Goal: Task Accomplishment & Management: Manage account settings

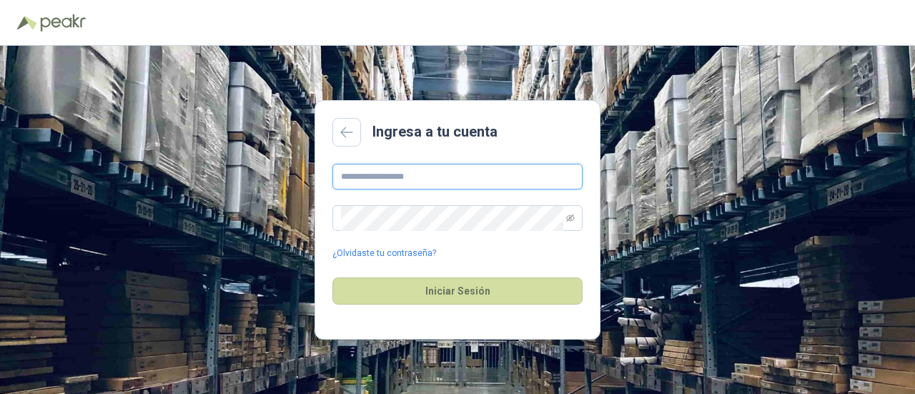
click at [400, 173] on input "text" at bounding box center [457, 177] width 250 height 26
click at [403, 194] on div "**********" at bounding box center [457, 212] width 250 height 97
click at [435, 173] on input "**********" at bounding box center [457, 177] width 250 height 26
type input "**********"
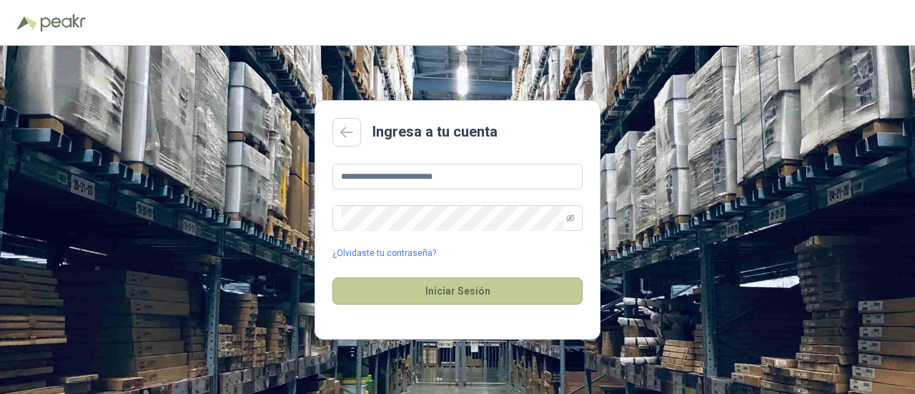
click at [490, 287] on button "Iniciar Sesión" at bounding box center [457, 290] width 250 height 27
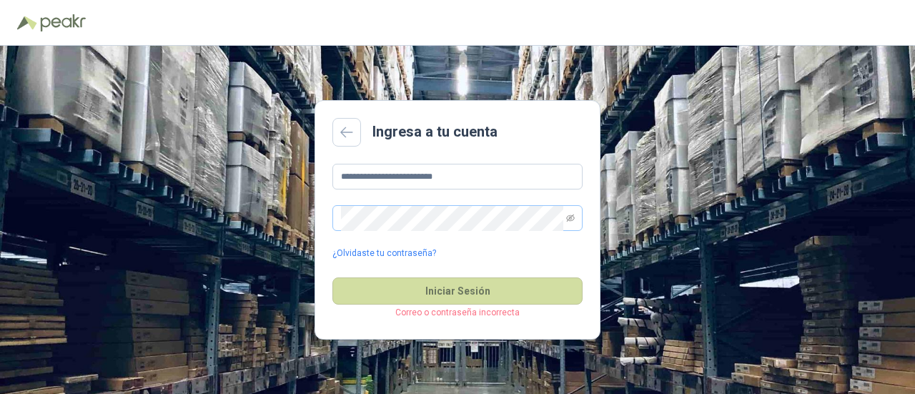
click at [565, 220] on span at bounding box center [457, 218] width 250 height 26
click at [573, 218] on icon "eye-invisible" at bounding box center [570, 218] width 9 height 9
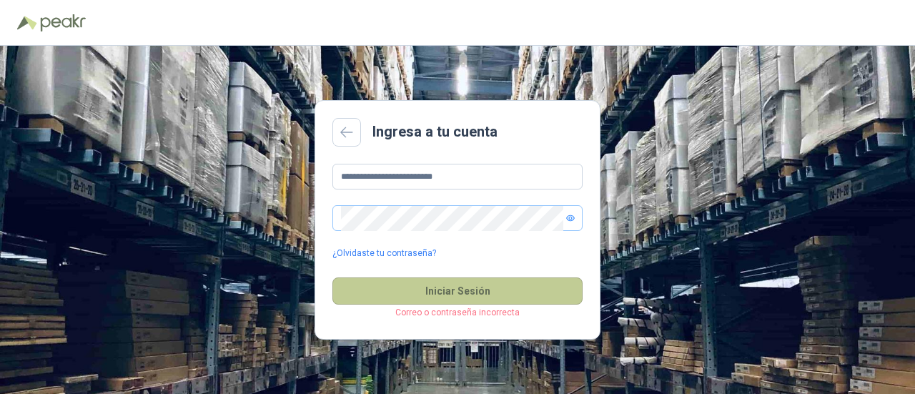
click at [383, 300] on button "Iniciar Sesión" at bounding box center [457, 290] width 250 height 27
click at [423, 282] on button "Iniciar Sesión" at bounding box center [457, 290] width 250 height 27
click at [446, 289] on button "Iniciar Sesión" at bounding box center [457, 290] width 250 height 27
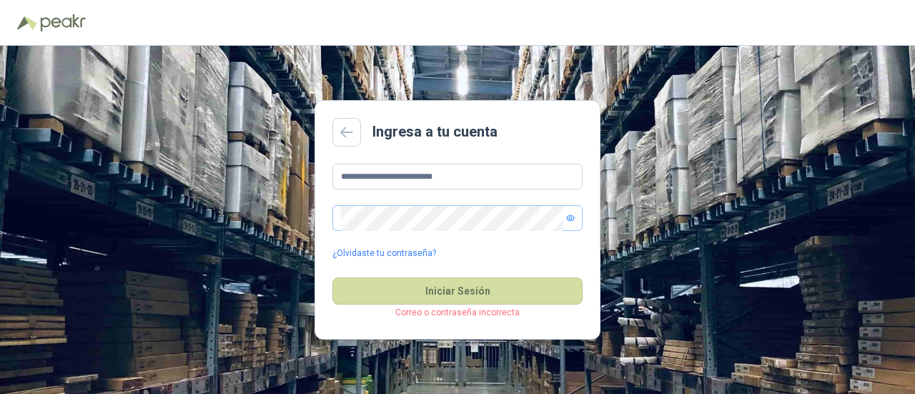
click at [452, 192] on div "**********" at bounding box center [457, 212] width 250 height 97
click at [374, 252] on link "¿Olvidaste tu contraseña?" at bounding box center [384, 254] width 104 height 14
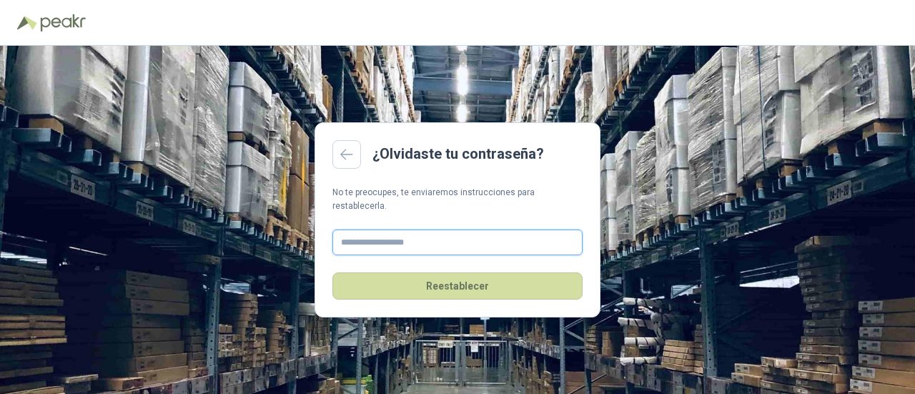
click at [370, 238] on input "text" at bounding box center [457, 243] width 250 height 26
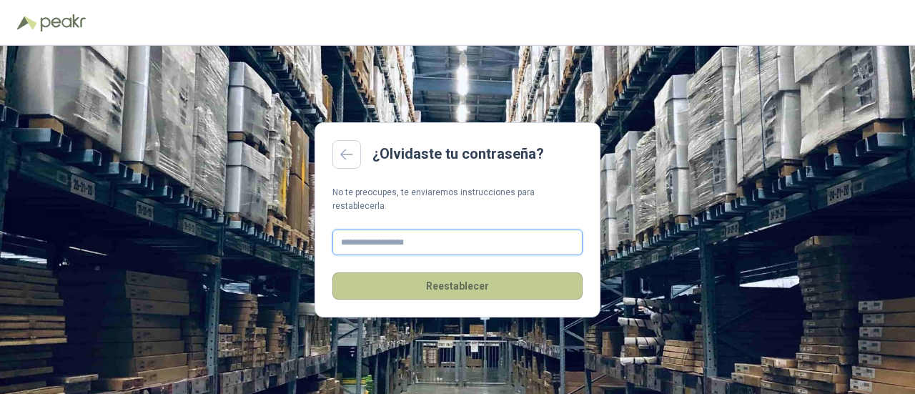
type input "**********"
click at [433, 287] on button "Reestablecer" at bounding box center [457, 285] width 250 height 27
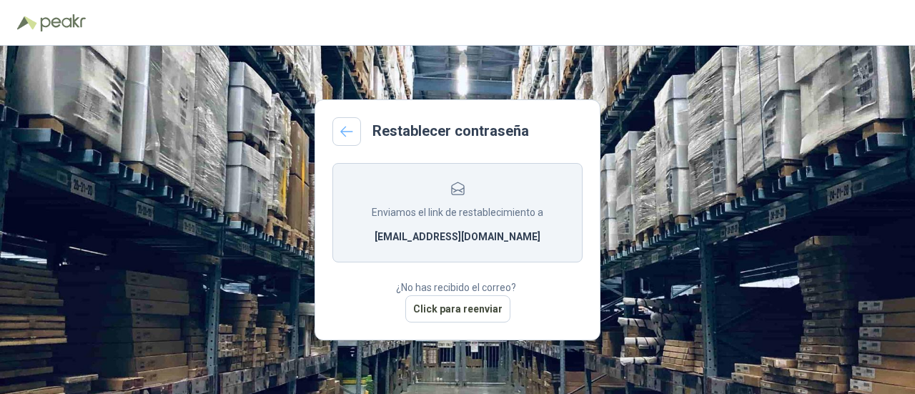
click at [348, 127] on icon at bounding box center [346, 131] width 13 height 11
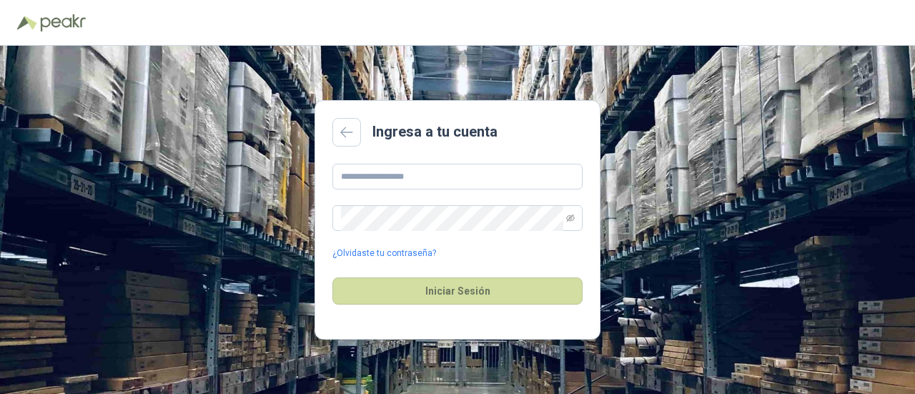
click at [431, 190] on div "¿Olvidaste tu contraseña?" at bounding box center [457, 212] width 250 height 97
click at [427, 176] on input "text" at bounding box center [457, 177] width 250 height 26
type input "**********"
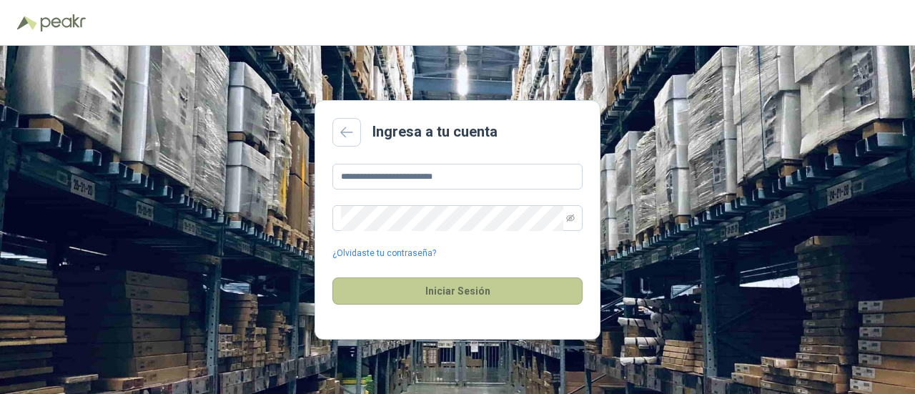
click at [484, 302] on button "Iniciar Sesión" at bounding box center [457, 290] width 250 height 27
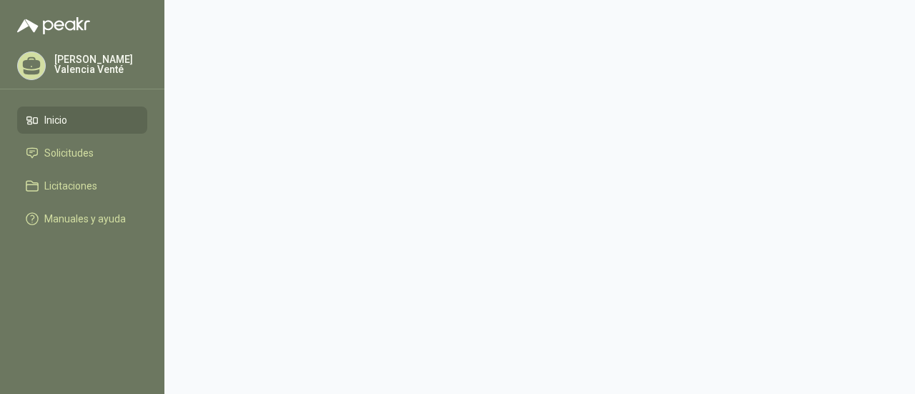
click at [72, 111] on link "Inicio" at bounding box center [82, 120] width 130 height 27
click at [50, 153] on span "Solicitudes" at bounding box center [68, 153] width 49 height 16
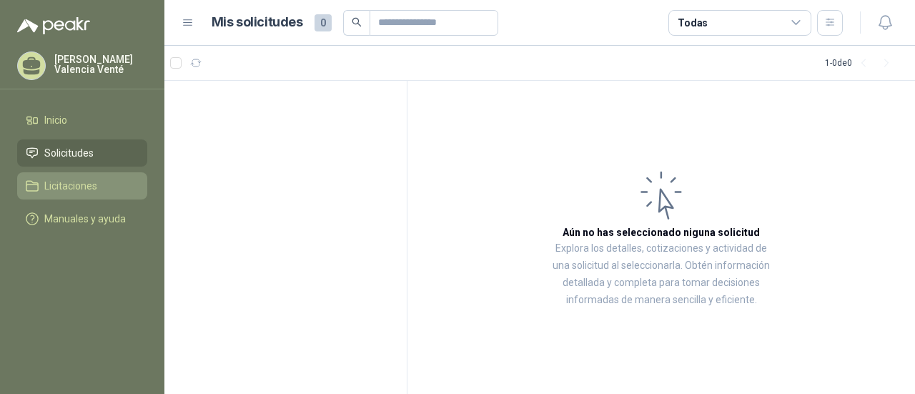
click at [104, 182] on li "Licitaciones" at bounding box center [82, 186] width 113 height 16
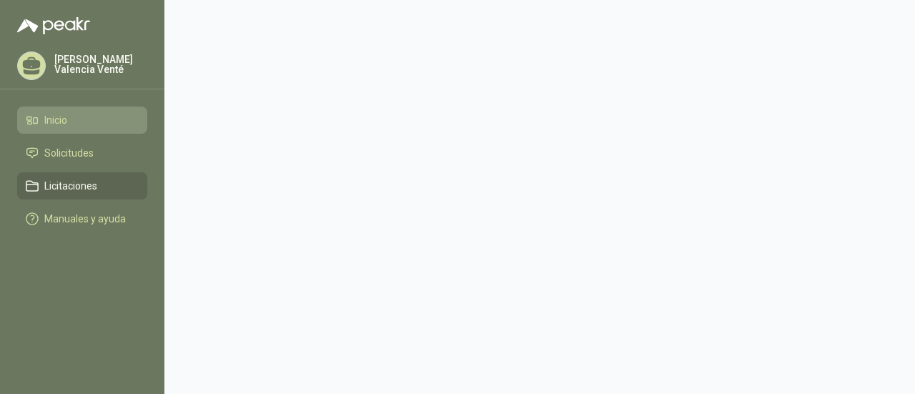
click at [52, 114] on span "Inicio" at bounding box center [55, 120] width 23 height 16
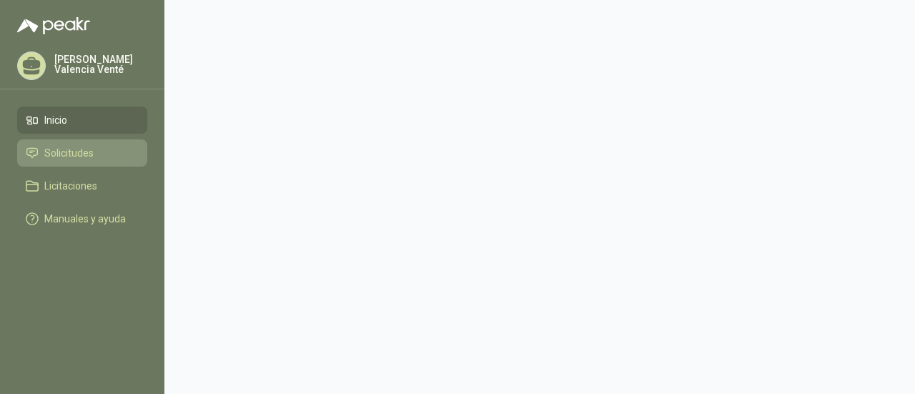
click at [87, 152] on span "Solicitudes" at bounding box center [68, 153] width 49 height 16
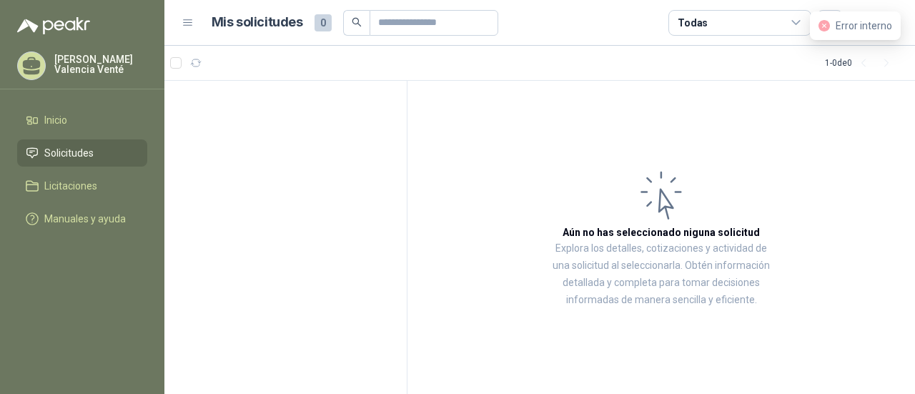
click at [186, 23] on icon at bounding box center [188, 22] width 13 height 13
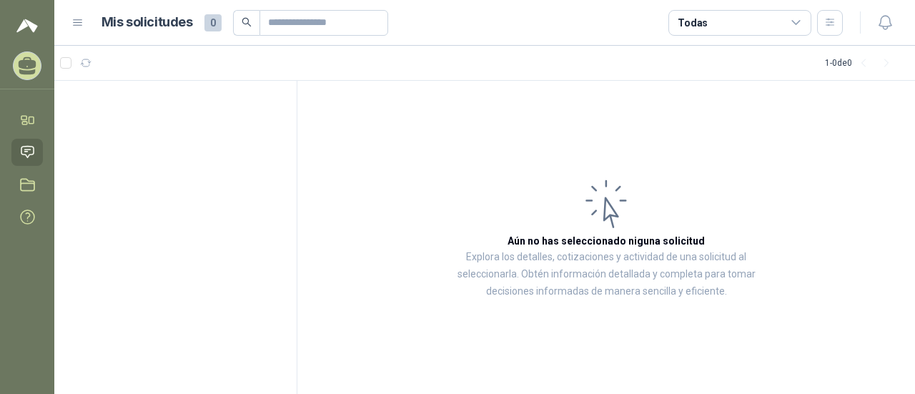
click at [70, 30] on header "Mis solicitudes 0 Todas" at bounding box center [484, 23] width 861 height 46
click at [76, 25] on icon at bounding box center [78, 23] width 9 height 6
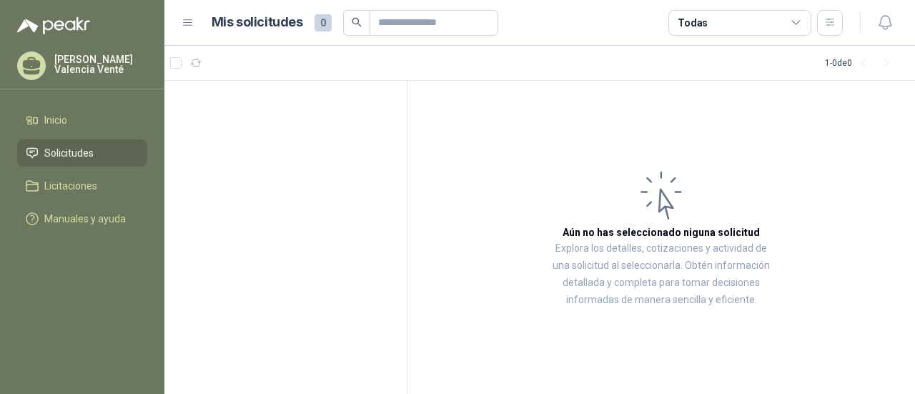
click at [803, 28] on div "Todas" at bounding box center [740, 23] width 143 height 26
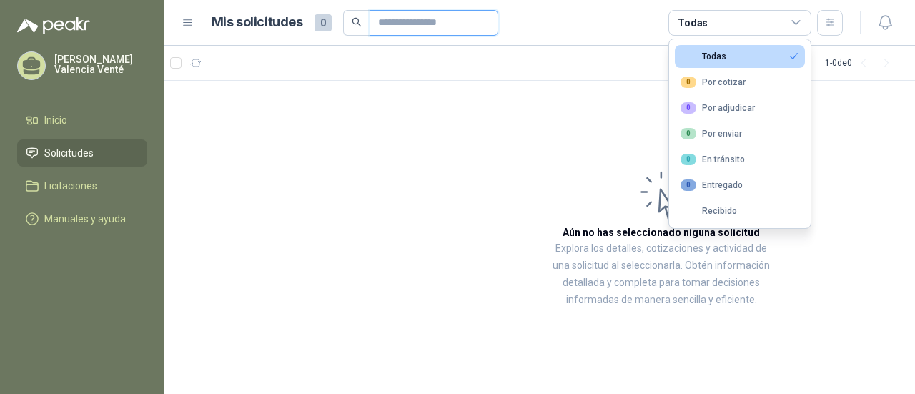
click at [425, 32] on input "text" at bounding box center [428, 23] width 100 height 24
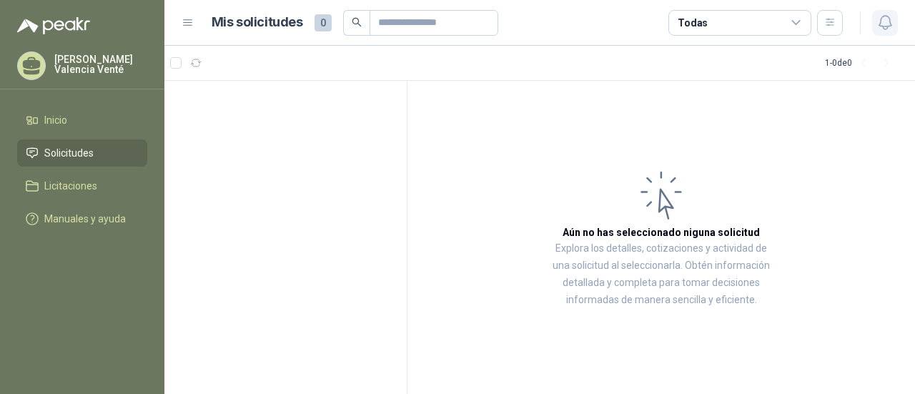
click at [879, 25] on icon "button" at bounding box center [885, 23] width 12 height 14
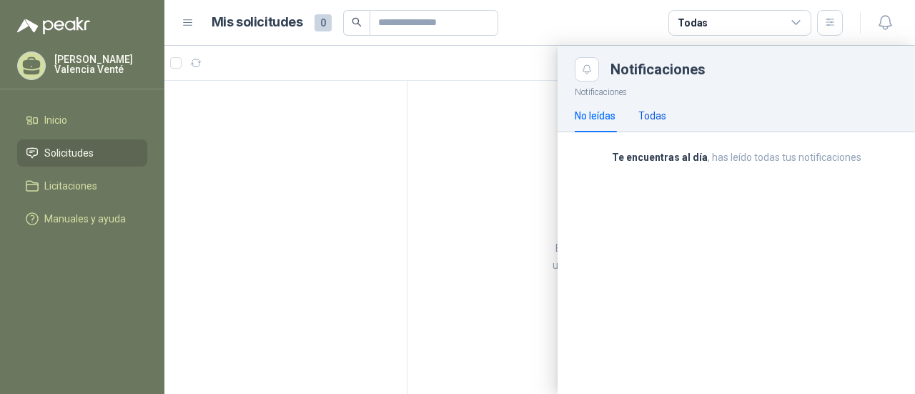
click at [646, 119] on div "Todas" at bounding box center [652, 116] width 28 height 16
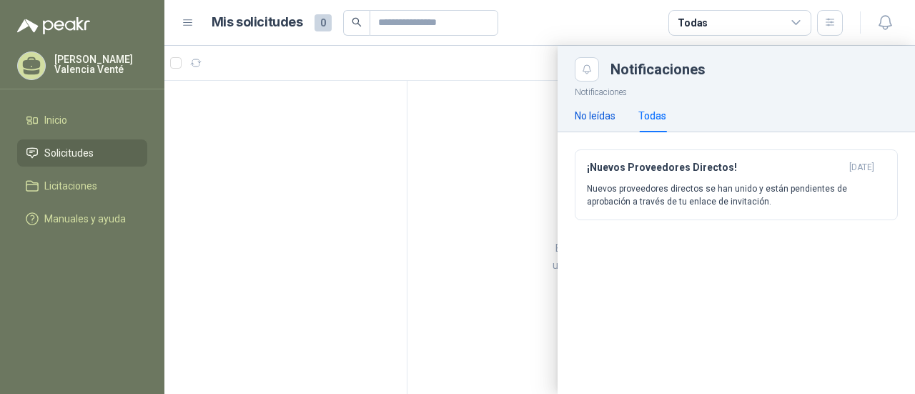
click at [582, 109] on div "No leídas" at bounding box center [595, 116] width 41 height 16
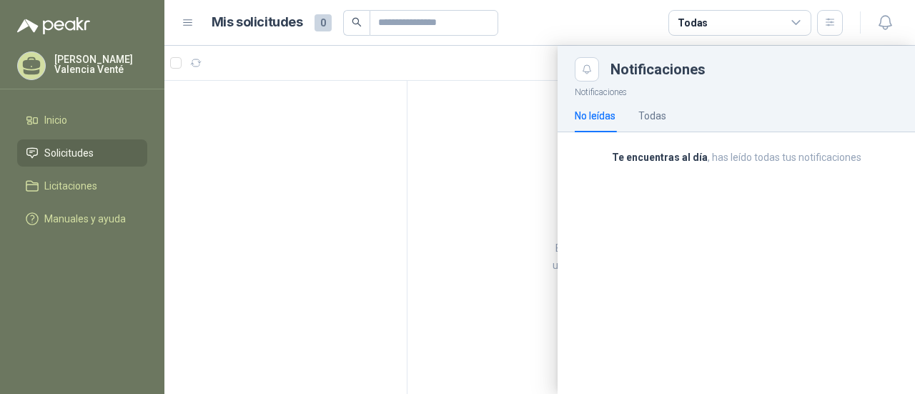
click at [342, 49] on div at bounding box center [539, 220] width 751 height 348
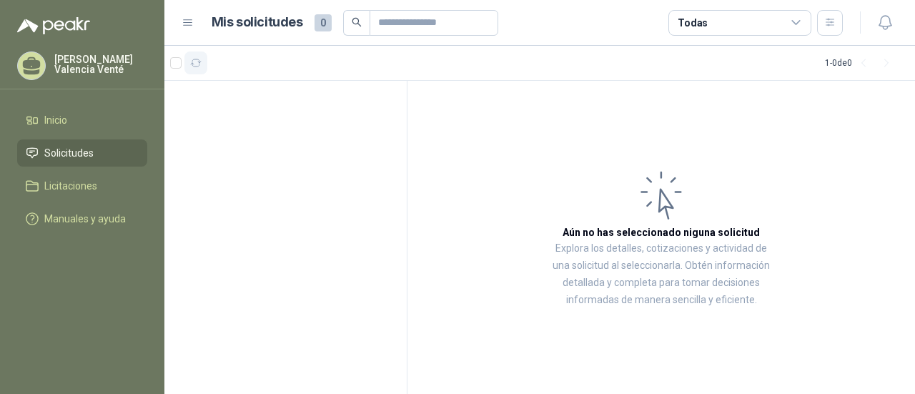
click at [197, 61] on icon "button" at bounding box center [196, 63] width 12 height 12
click at [840, 21] on span "Error interno" at bounding box center [864, 25] width 56 height 11
click at [187, 28] on icon at bounding box center [188, 22] width 13 height 13
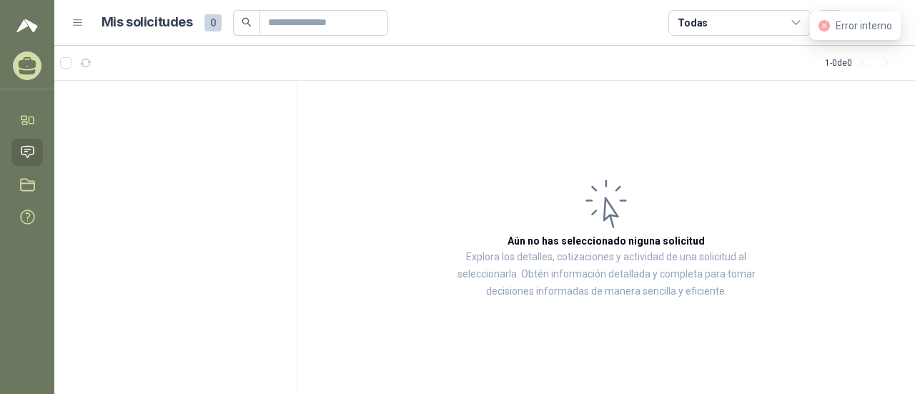
click at [77, 21] on icon at bounding box center [78, 22] width 13 height 13
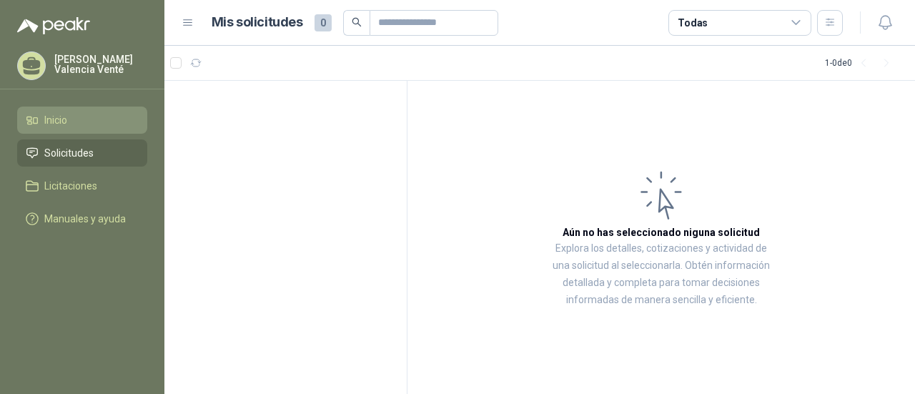
click at [65, 123] on span "Inicio" at bounding box center [55, 120] width 23 height 16
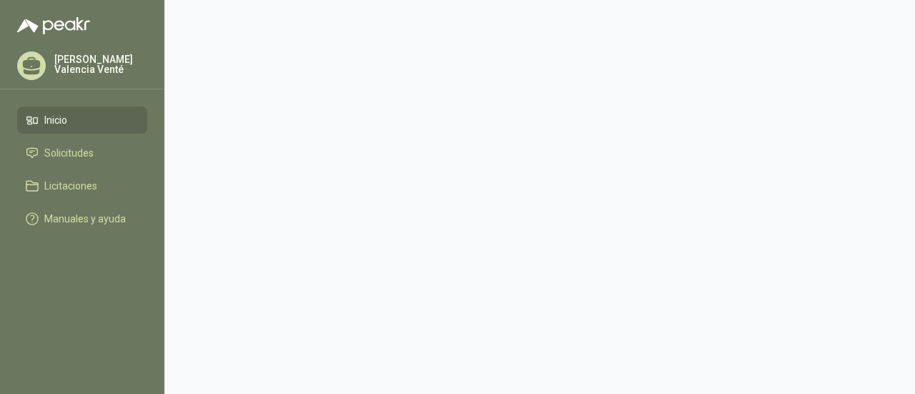
click at [82, 124] on li "Inicio" at bounding box center [82, 120] width 113 height 16
click at [59, 74] on p "Dariling Yarleny Valencia Venté" at bounding box center [100, 64] width 93 height 20
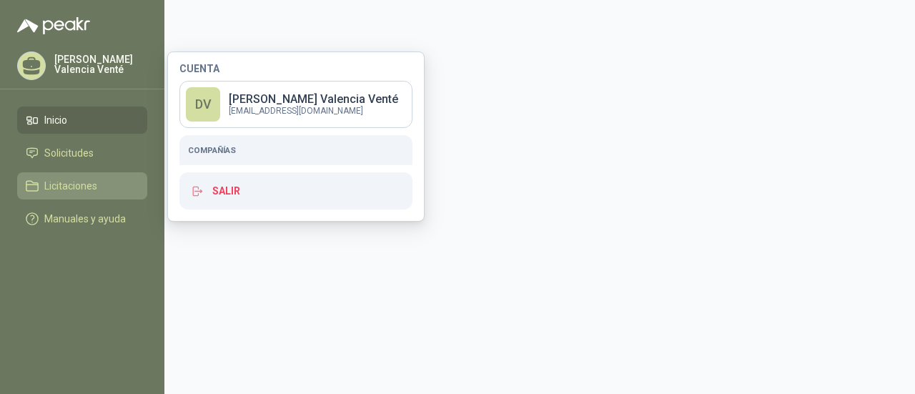
click at [39, 184] on li "Licitaciones" at bounding box center [82, 186] width 113 height 16
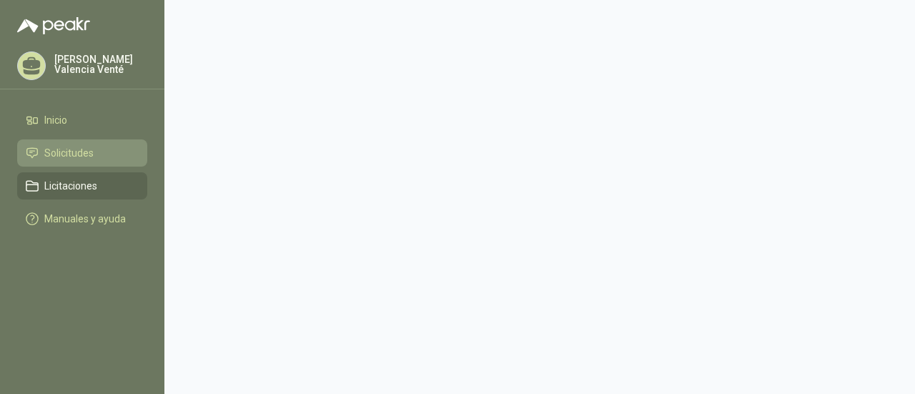
click at [65, 153] on span "Solicitudes" at bounding box center [68, 153] width 49 height 16
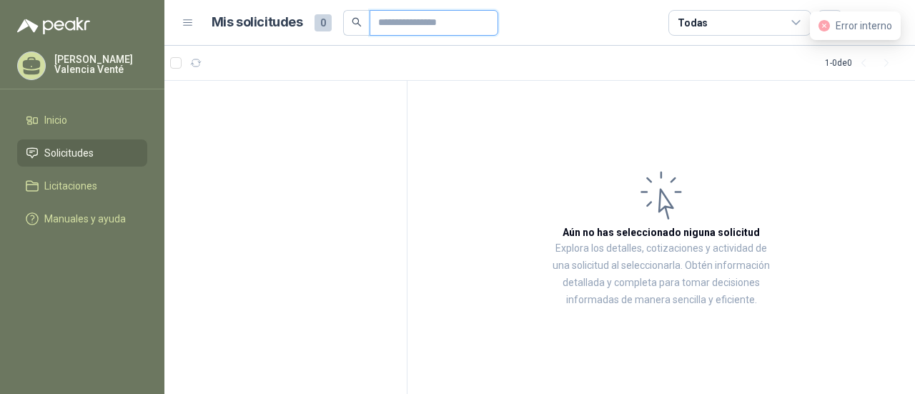
click at [405, 34] on input "text" at bounding box center [428, 23] width 100 height 24
click at [256, 30] on h1 "Mis solicitudes" at bounding box center [258, 22] width 92 height 21
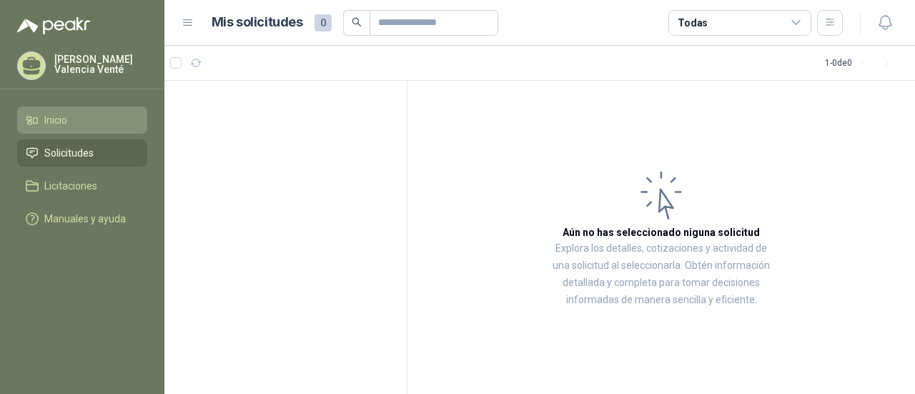
click at [52, 125] on span "Inicio" at bounding box center [55, 120] width 23 height 16
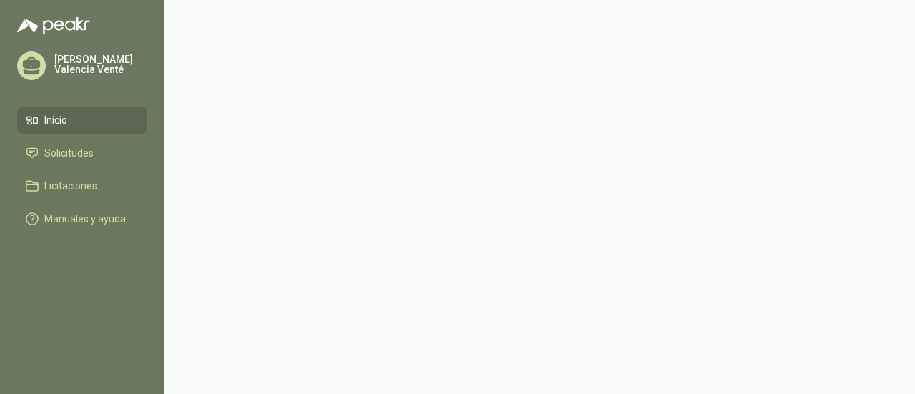
click at [52, 125] on span "Inicio" at bounding box center [55, 120] width 23 height 16
click at [358, 130] on main "Notificaciones Notificaciones No leídas Todas Te encuentras al día , has leído …" at bounding box center [539, 197] width 751 height 394
click at [38, 72] on icon at bounding box center [32, 72] width 16 height 6
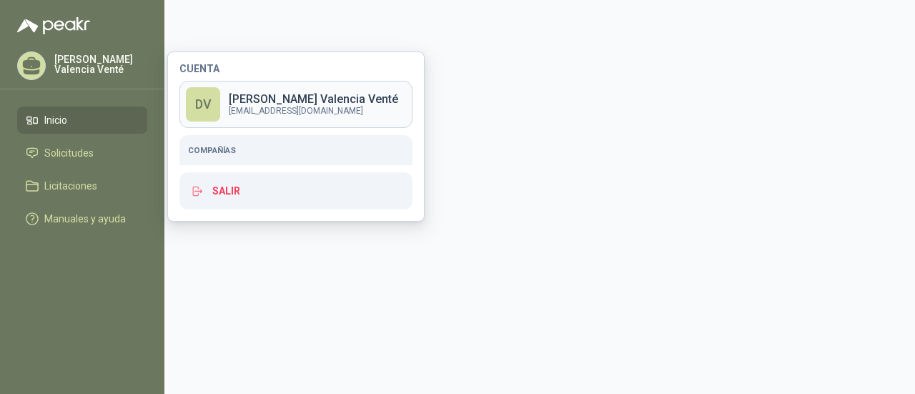
click at [252, 112] on p "dyvalencia@lacolina.edu.co" at bounding box center [313, 111] width 169 height 9
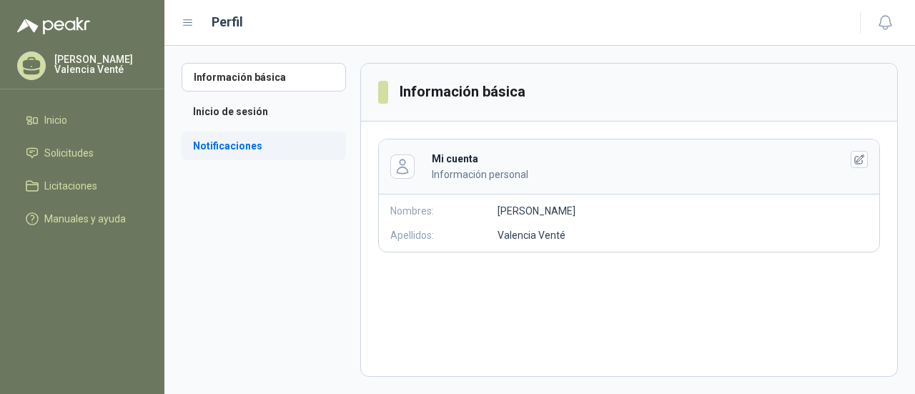
click at [244, 148] on li "Notificaciones" at bounding box center [264, 146] width 164 height 29
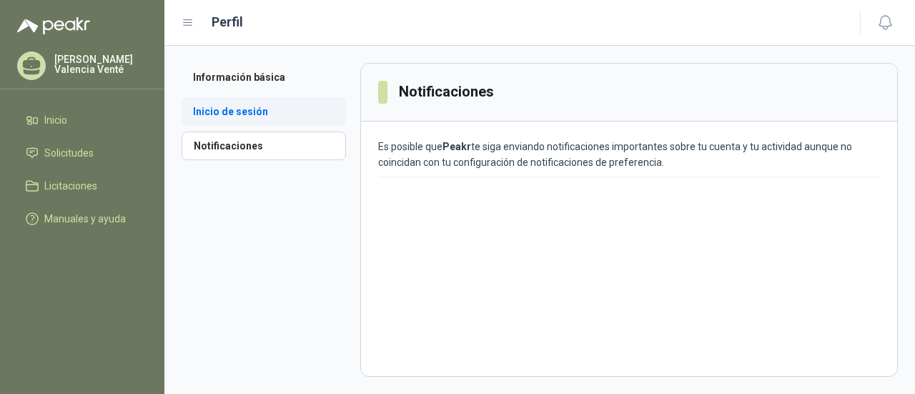
click at [251, 108] on li "Inicio de sesión" at bounding box center [264, 111] width 164 height 29
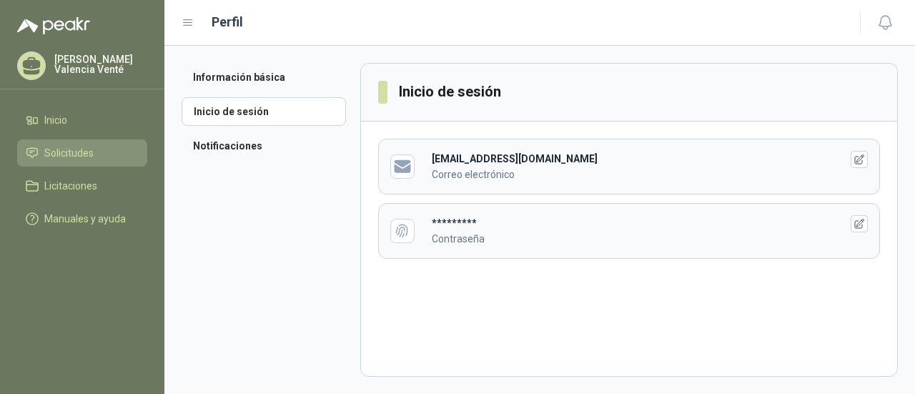
click at [62, 144] on link "Solicitudes" at bounding box center [82, 152] width 130 height 27
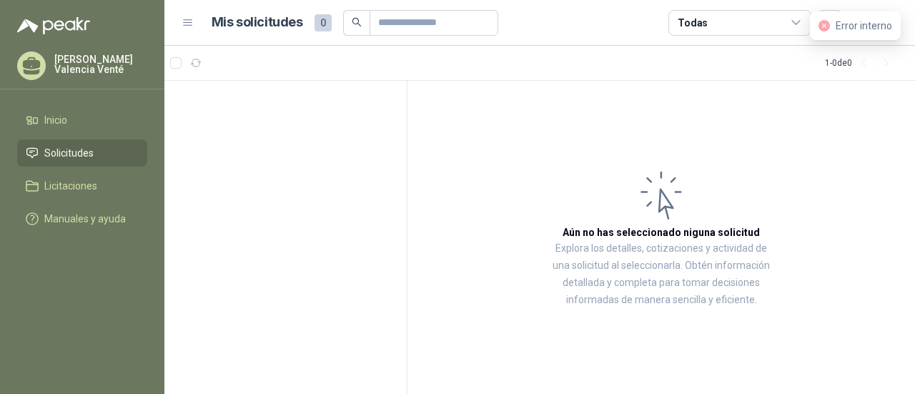
click at [752, 26] on div "Todas" at bounding box center [740, 23] width 143 height 26
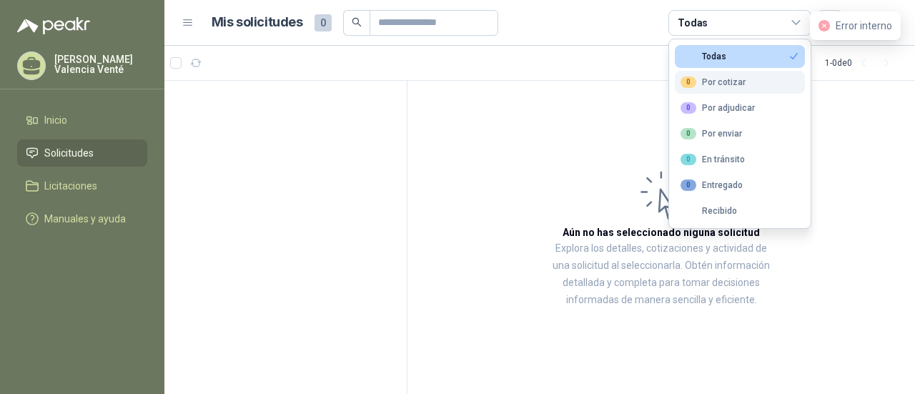
click at [745, 81] on button "0 Por cotizar" at bounding box center [740, 82] width 130 height 23
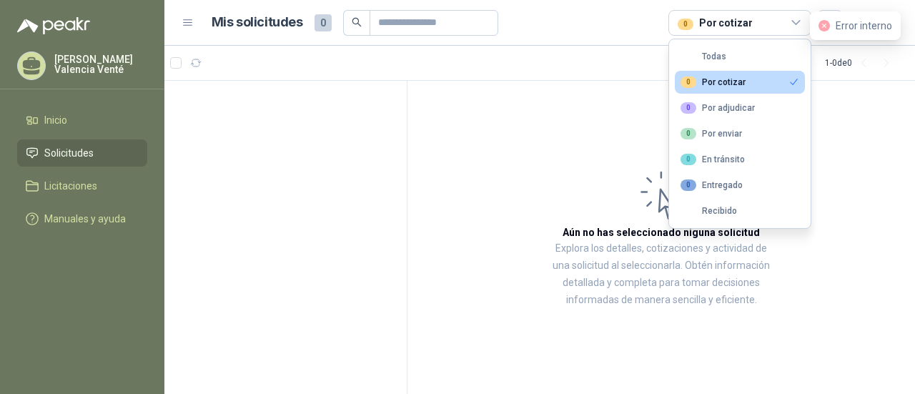
click at [196, 44] on header "Mis solicitudes 0 0 Por cotizar" at bounding box center [539, 23] width 751 height 46
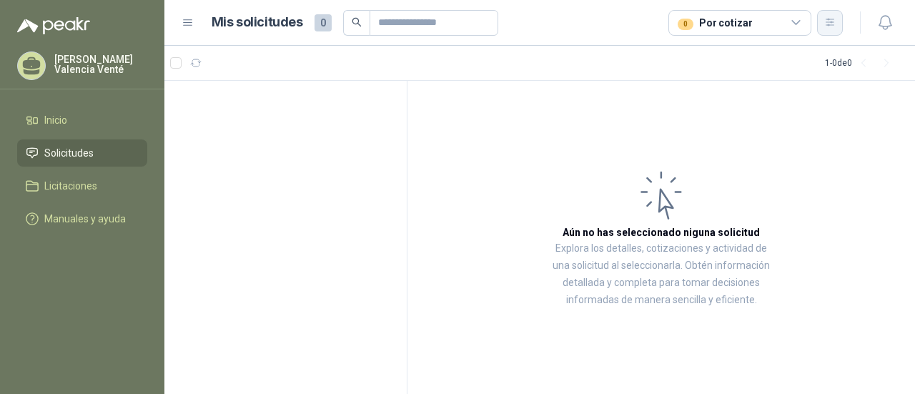
click at [837, 19] on button "button" at bounding box center [830, 23] width 26 height 26
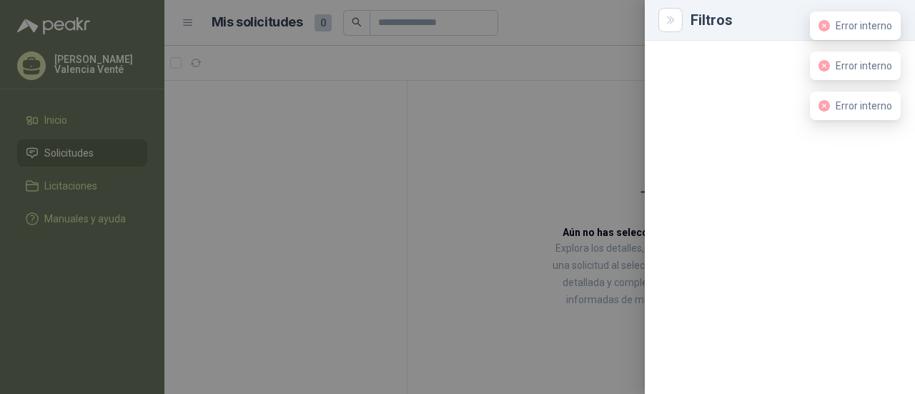
click at [595, 95] on div at bounding box center [457, 197] width 915 height 394
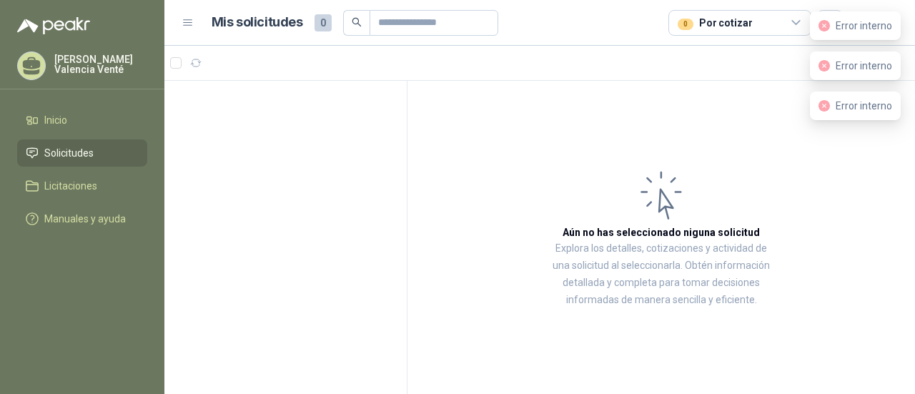
click at [180, 21] on header "Mis solicitudes 0 0 Por cotizar" at bounding box center [539, 23] width 751 height 46
click at [192, 21] on icon at bounding box center [188, 22] width 13 height 13
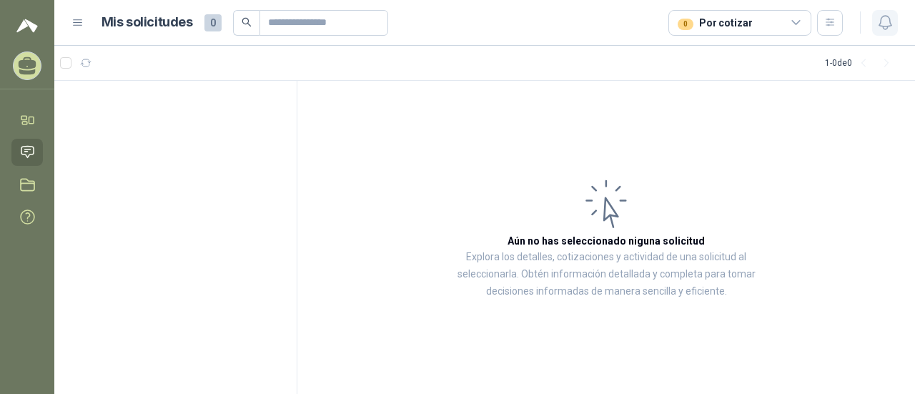
click at [892, 24] on icon "button" at bounding box center [886, 23] width 18 height 18
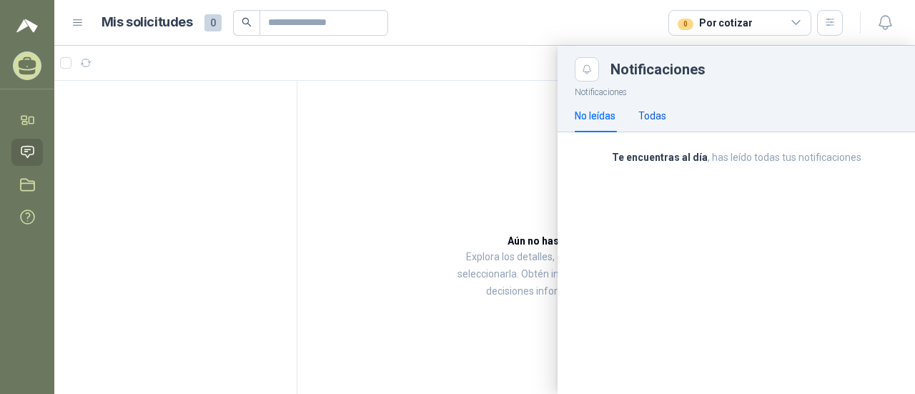
click at [654, 112] on div "Todas" at bounding box center [652, 116] width 28 height 16
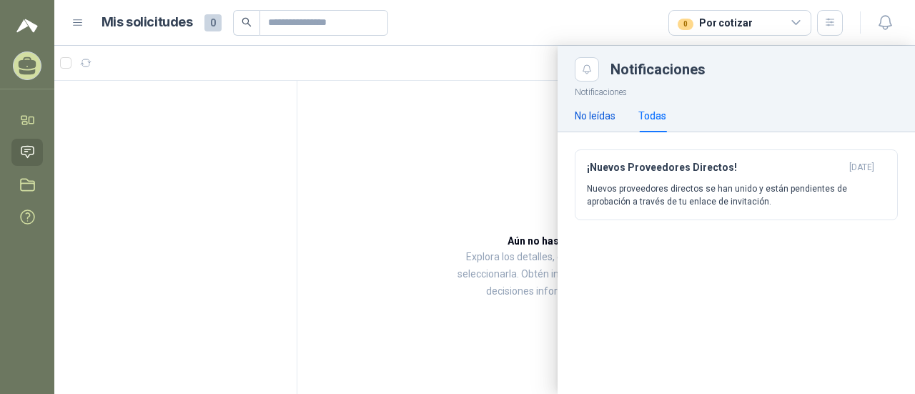
click at [616, 119] on div "No leídas" at bounding box center [595, 116] width 41 height 16
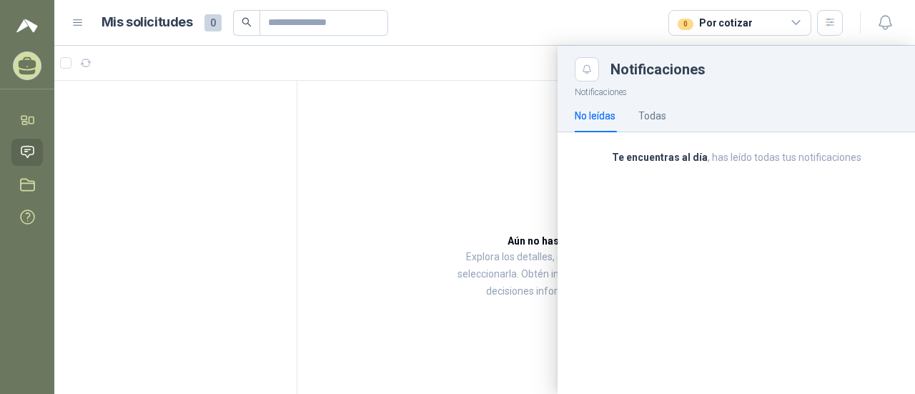
click at [409, 135] on div at bounding box center [484, 220] width 861 height 348
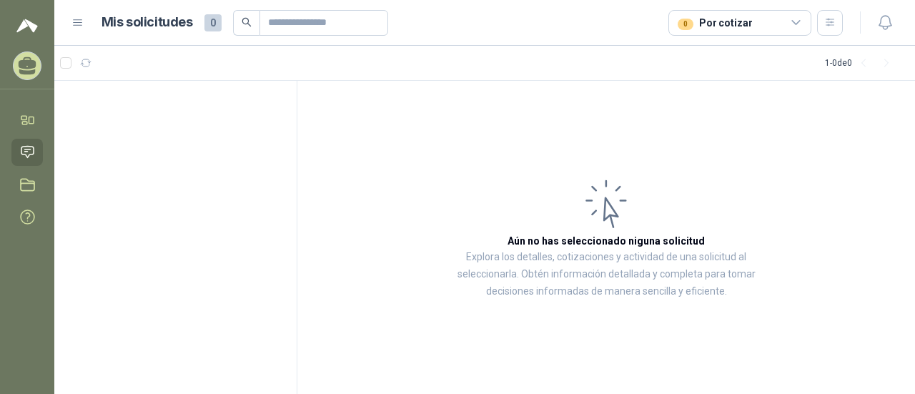
click at [78, 33] on div "Mis solicitudes 0 0 Por cotizar" at bounding box center [457, 23] width 771 height 26
click at [84, 19] on div "Mis solicitudes 0 0 Por cotizar" at bounding box center [457, 23] width 771 height 26
click at [77, 31] on div "Mis solicitudes 0 0 Por cotizar" at bounding box center [457, 23] width 771 height 26
click at [30, 29] on img at bounding box center [26, 25] width 21 height 17
click at [33, 118] on icon at bounding box center [31, 120] width 5 height 6
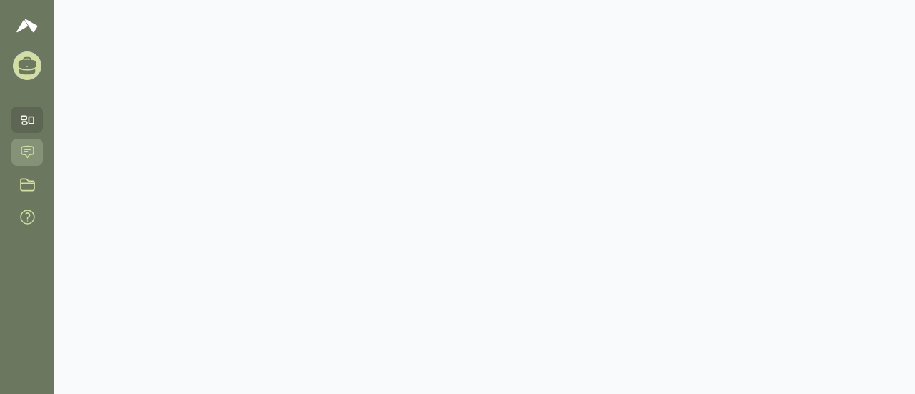
click at [29, 157] on icon at bounding box center [27, 151] width 15 height 15
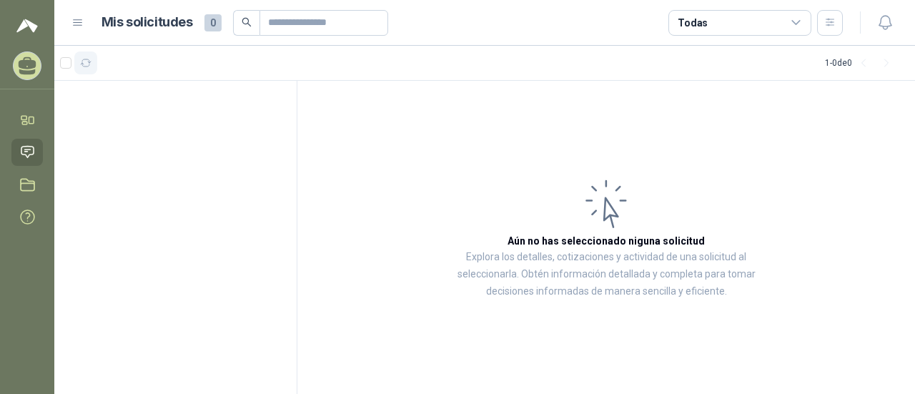
click at [84, 66] on icon "button" at bounding box center [86, 63] width 12 height 12
click at [37, 223] on link "Manuales y ayuda" at bounding box center [26, 217] width 31 height 26
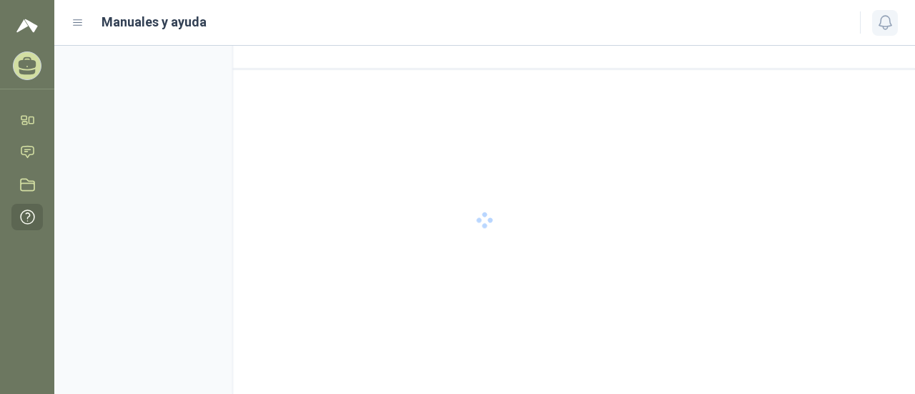
click at [889, 22] on icon "button" at bounding box center [885, 23] width 12 height 14
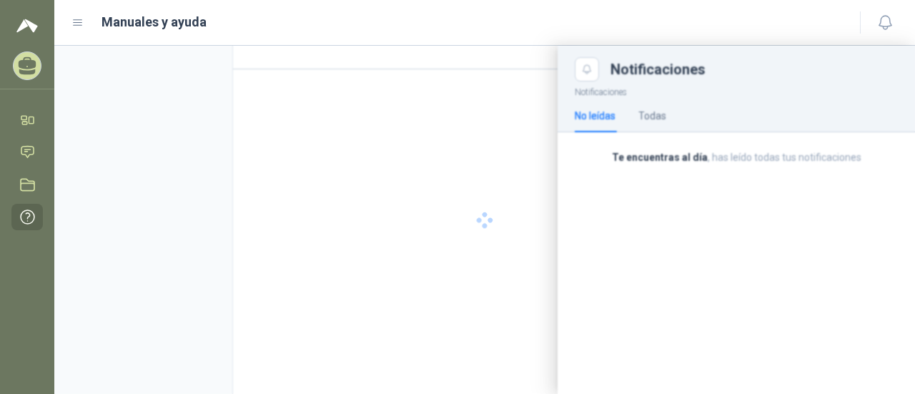
click at [655, 109] on div at bounding box center [484, 220] width 861 height 348
click at [655, 117] on div at bounding box center [484, 220] width 861 height 348
click at [430, 232] on div at bounding box center [484, 220] width 861 height 348
click at [91, 24] on div "Manuales y ayuda" at bounding box center [457, 22] width 771 height 20
click at [71, 26] on header "Manuales y ayuda" at bounding box center [484, 23] width 861 height 46
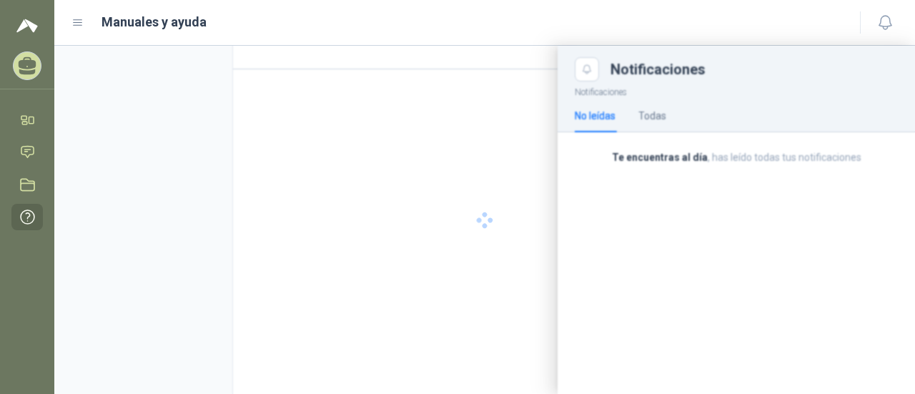
click at [87, 25] on div "Manuales y ayuda" at bounding box center [457, 22] width 771 height 20
click at [77, 21] on icon at bounding box center [78, 22] width 13 height 13
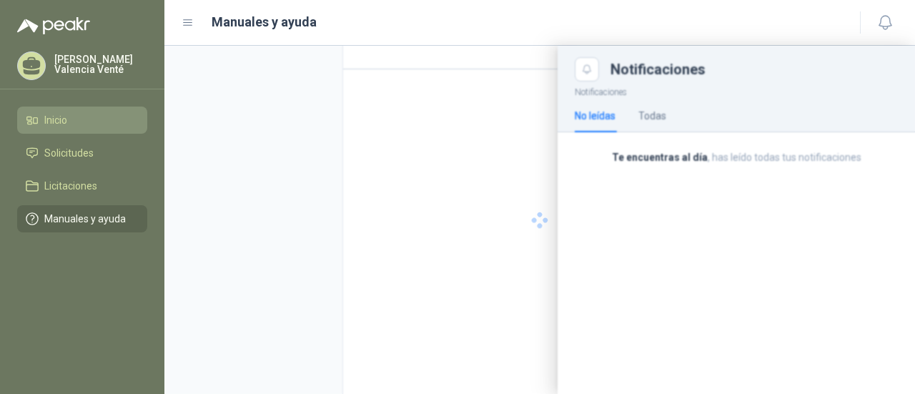
click at [51, 125] on span "Inicio" at bounding box center [55, 120] width 23 height 16
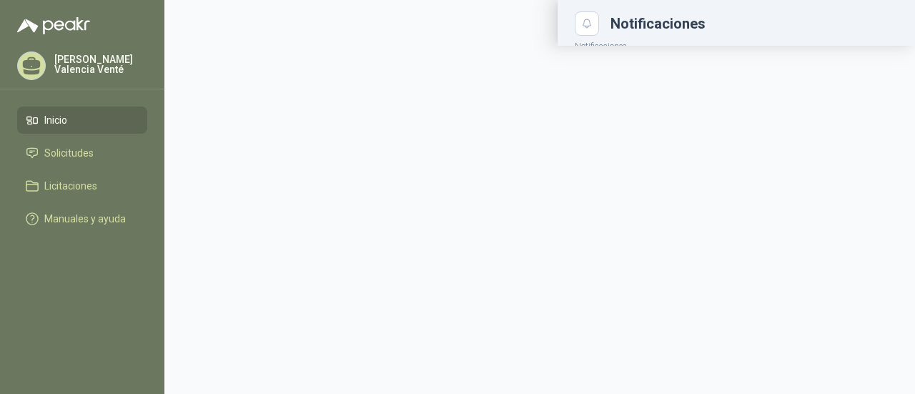
click at [362, 59] on main "Notificaciones Notificaciones No leídas Todas Te encuentras al día , has leído …" at bounding box center [539, 197] width 751 height 394
click at [831, 41] on p "Notificaciones" at bounding box center [737, 45] width 358 height 18
click at [587, 22] on icon "Close" at bounding box center [587, 24] width 12 height 12
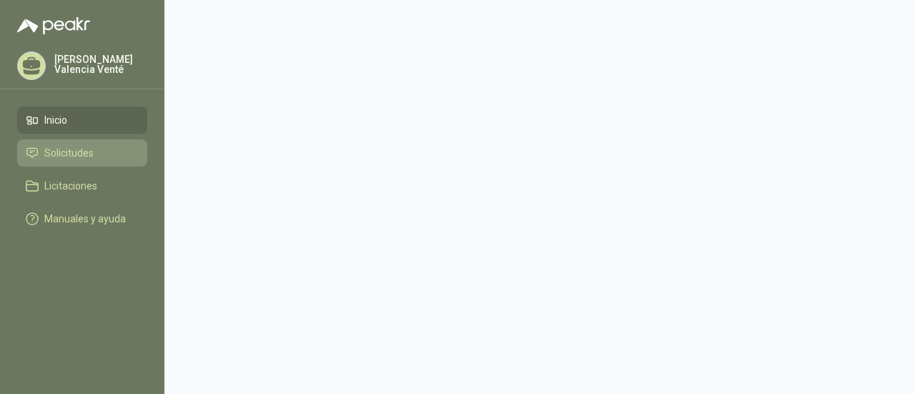
click at [51, 162] on link "Solicitudes" at bounding box center [82, 152] width 130 height 27
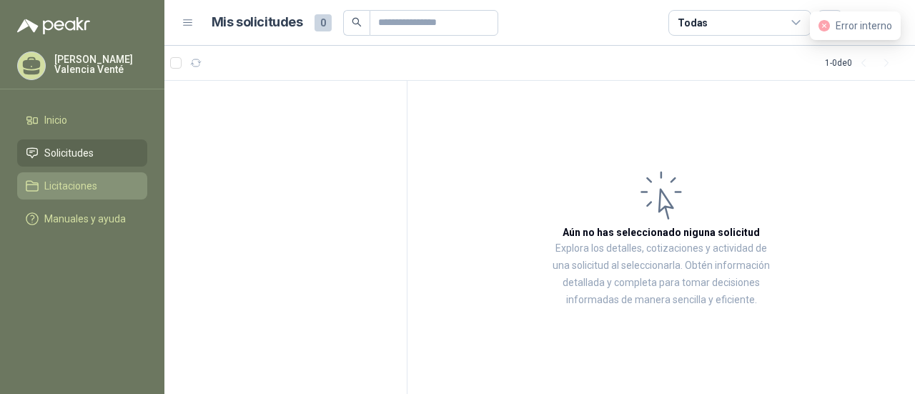
click at [59, 190] on span "Licitaciones" at bounding box center [70, 186] width 53 height 16
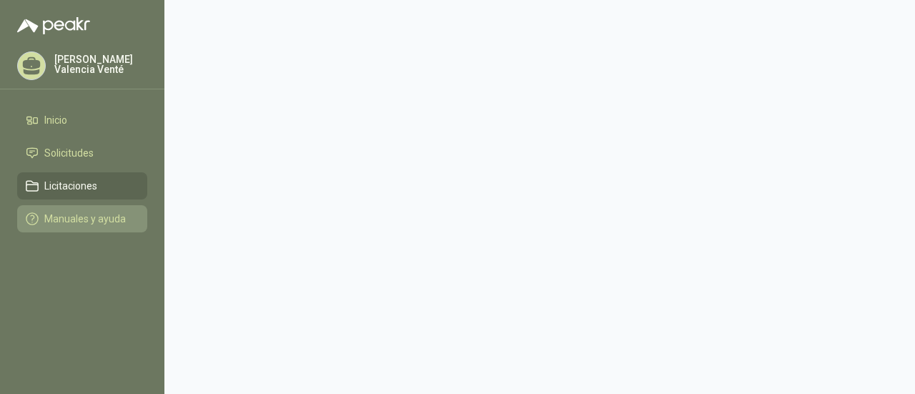
click at [74, 221] on span "Manuales y ayuda" at bounding box center [85, 219] width 82 height 16
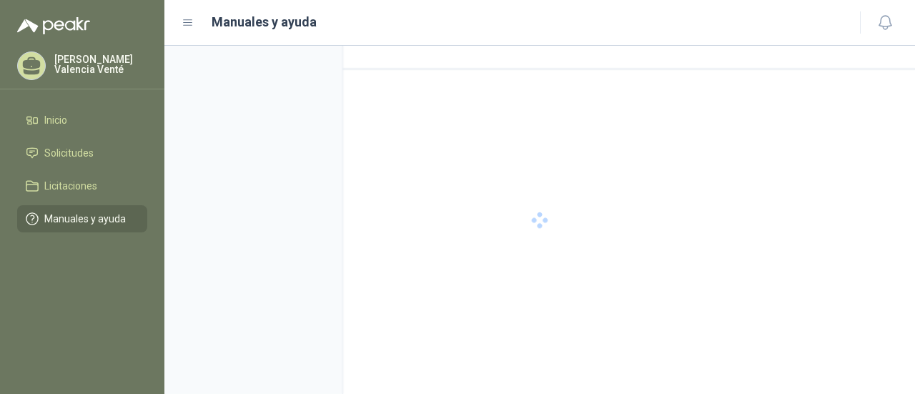
click at [179, 22] on header "Manuales y ayuda" at bounding box center [539, 23] width 751 height 46
click at [190, 19] on icon at bounding box center [188, 22] width 13 height 13
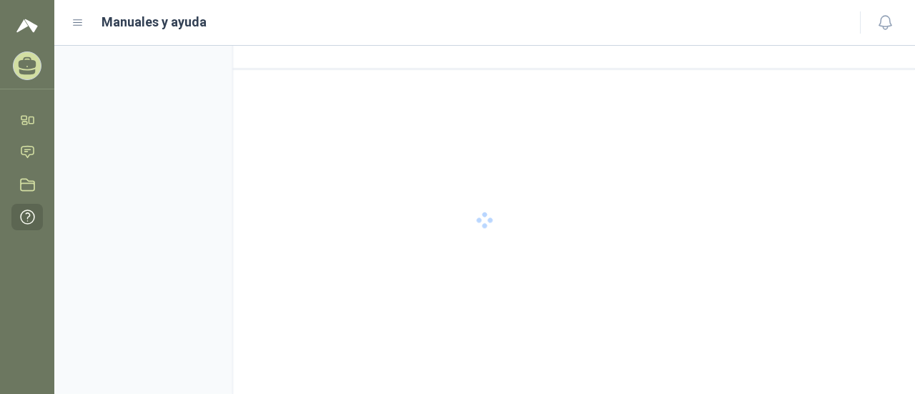
click at [26, 35] on menu "Dariling Yarleny Valencia Venté Inicio Solicitudes Licitaciones Manuales y ayuda" at bounding box center [27, 197] width 54 height 394
click at [79, 22] on icon at bounding box center [78, 22] width 13 height 13
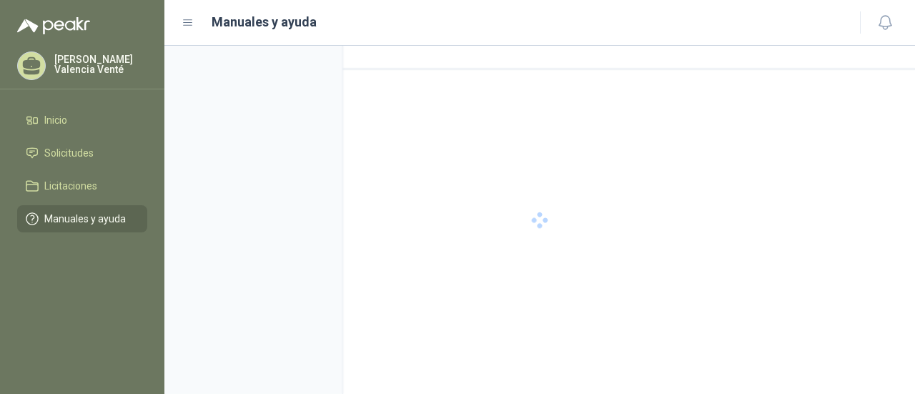
click at [59, 105] on menu "Dariling Yarleny Valencia Venté Inicio Solicitudes Licitaciones Manuales y ayuda" at bounding box center [82, 197] width 164 height 394
click at [57, 125] on span "Inicio" at bounding box center [55, 120] width 23 height 16
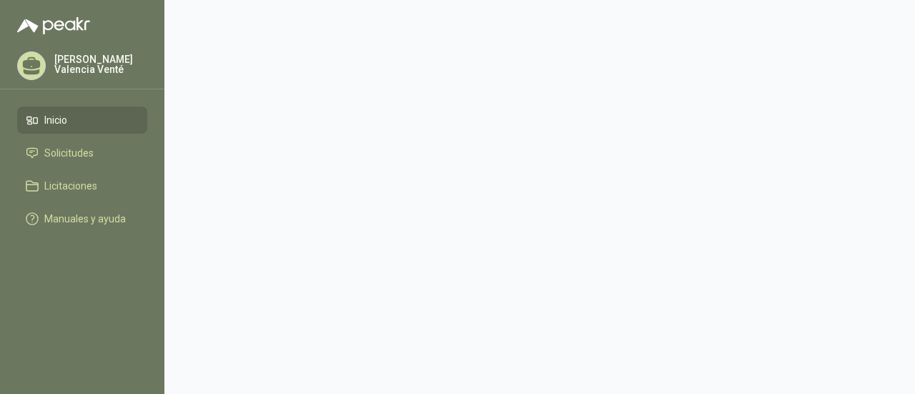
click at [43, 68] on div at bounding box center [31, 65] width 29 height 29
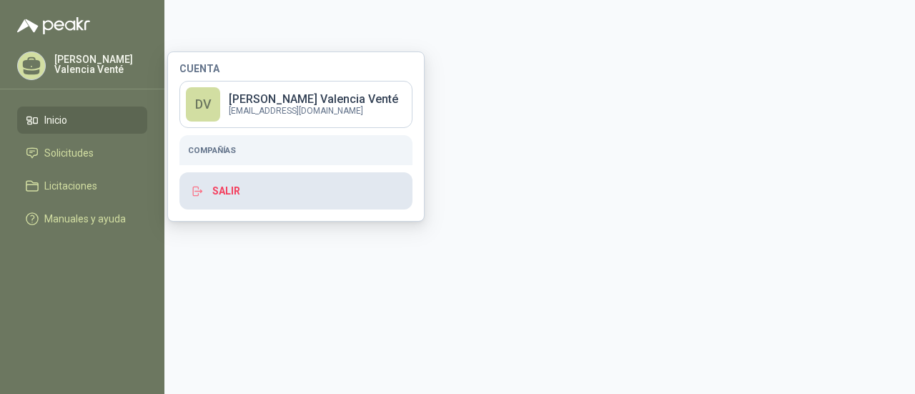
click at [225, 192] on button "Salir" at bounding box center [295, 190] width 233 height 37
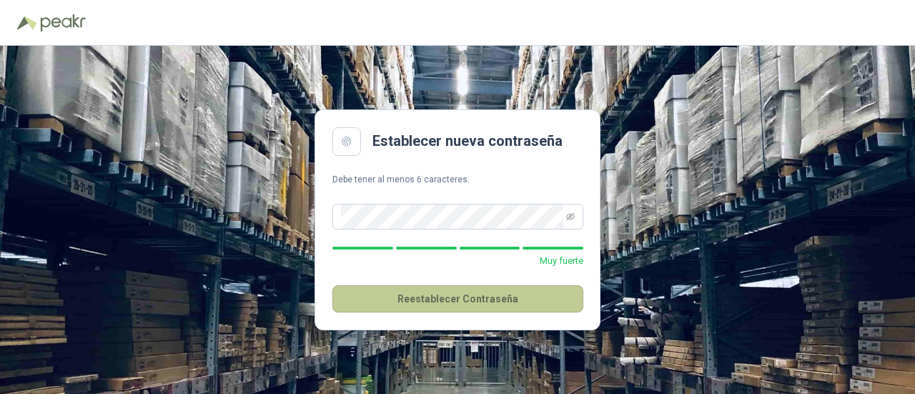
click at [542, 301] on button "Reestablecer Contraseña" at bounding box center [457, 298] width 251 height 27
